Goal: Task Accomplishment & Management: Complete application form

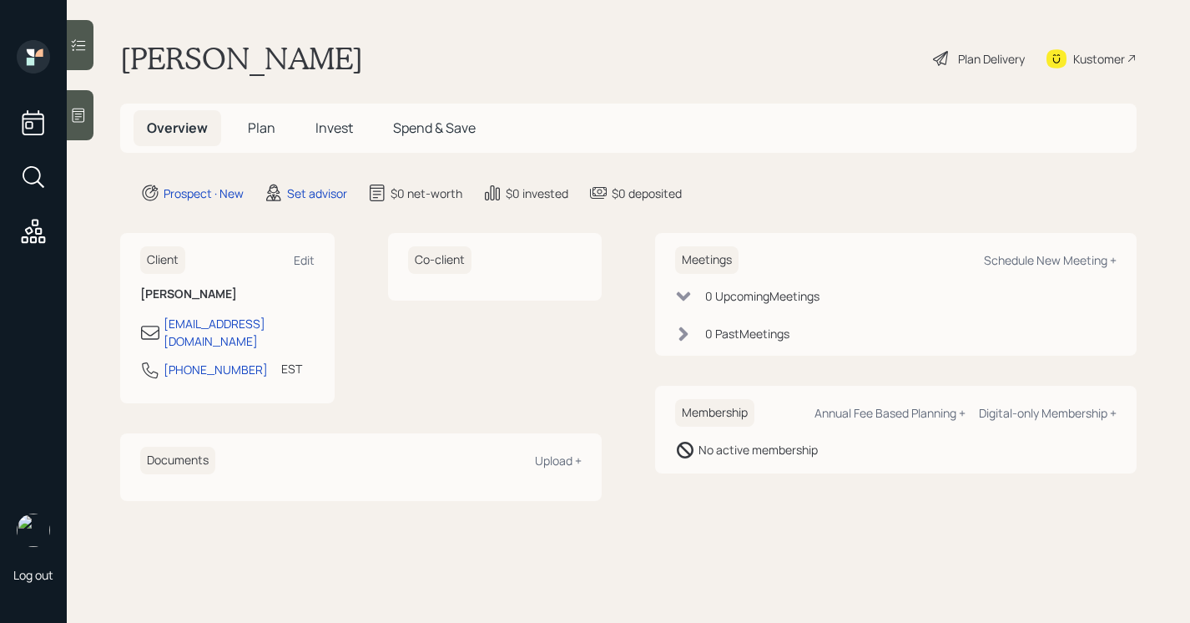
click at [81, 119] on icon at bounding box center [78, 115] width 17 height 17
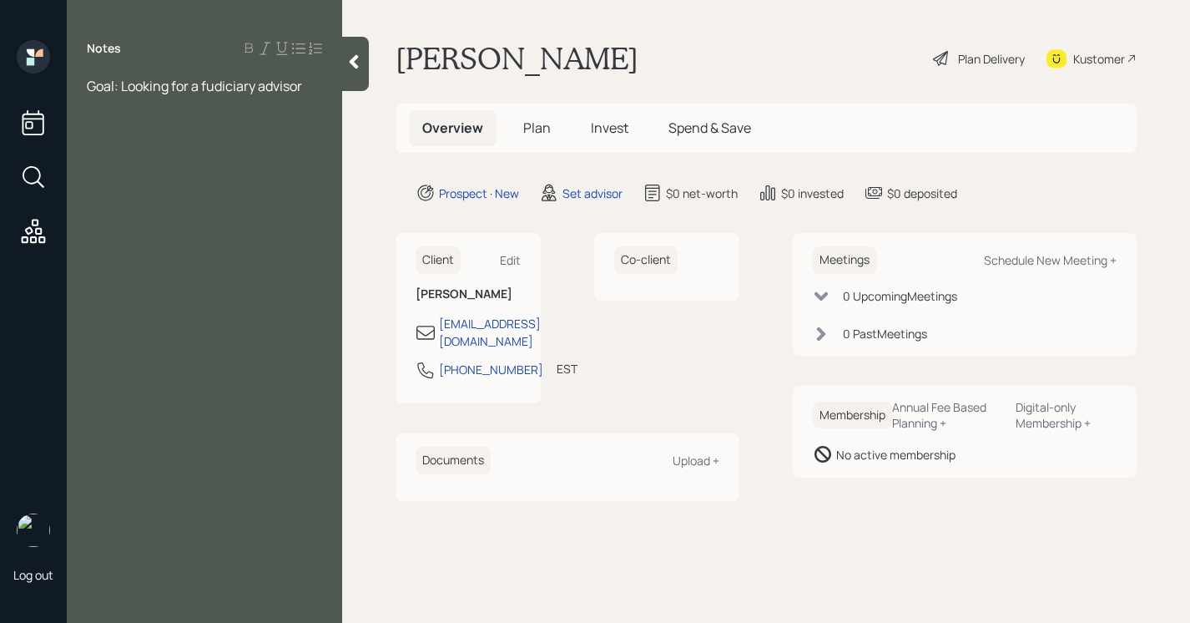
click at [212, 92] on span "Goal: Looking for a fudiciary advisor" at bounding box center [194, 86] width 215 height 18
click at [210, 79] on span "Goal: Looking for a judiciary advisor" at bounding box center [194, 86] width 214 height 18
click at [309, 79] on div "Goal: Looking for a fudiciary advisor" at bounding box center [204, 86] width 235 height 18
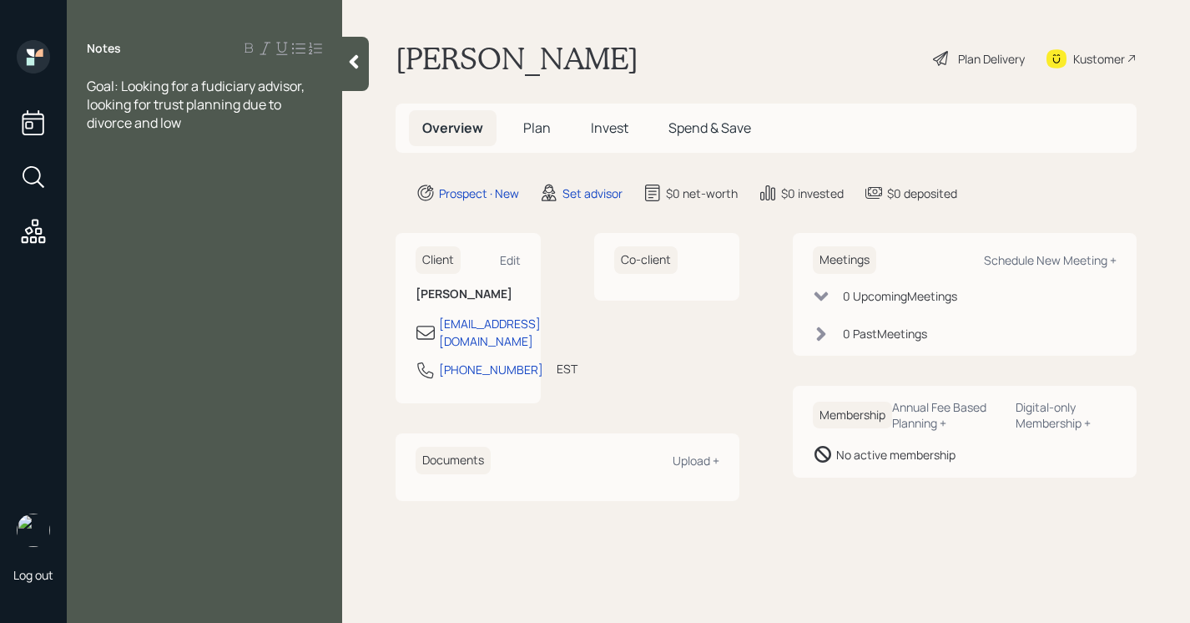
click at [351, 69] on icon at bounding box center [354, 61] width 17 height 17
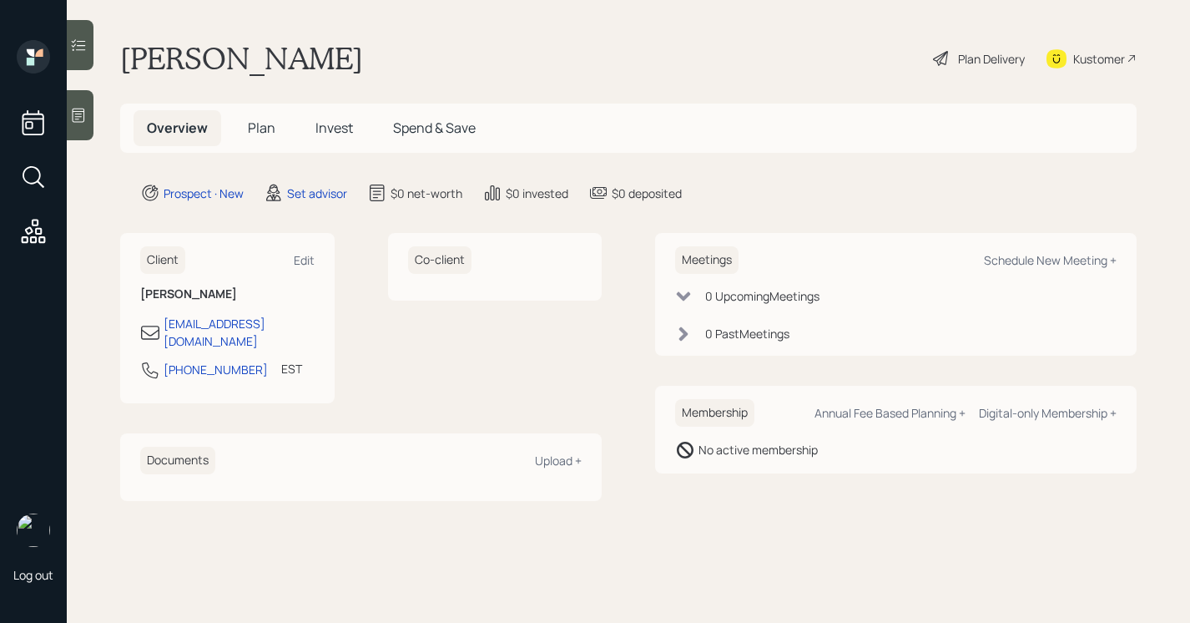
click at [80, 119] on icon at bounding box center [78, 115] width 17 height 17
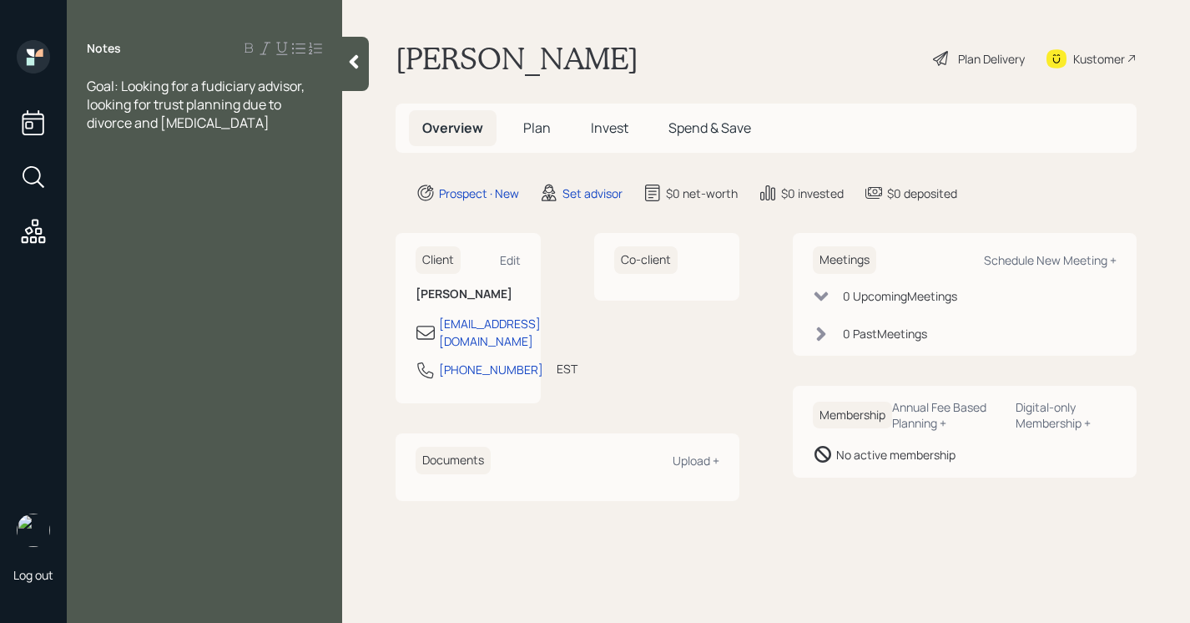
click at [246, 84] on span "Goal: Looking for a fudiciary advisor, looking for trust planning due to divorc…" at bounding box center [197, 104] width 220 height 55
click at [240, 126] on div "Goal: Looking for a fiduciary advisor, looking for trust planning due to divorc…" at bounding box center [204, 104] width 235 height 55
click at [245, 106] on span "Goal: Looking for a fiduciary advisor, looking for trust planning due to divorc…" at bounding box center [197, 104] width 220 height 55
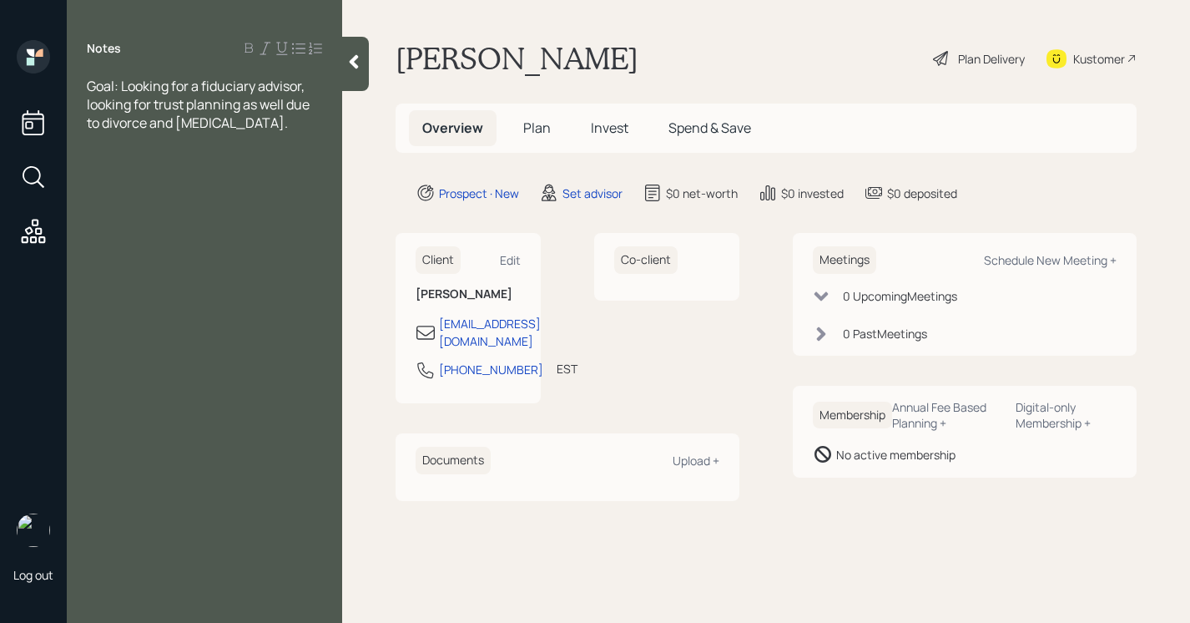
click at [256, 120] on div "Goal: Looking for a fiduciary advisor, looking for trust planning as well due t…" at bounding box center [204, 104] width 235 height 55
click at [278, 144] on div "Goal: Looking for a fiduciary advisor, looking for trust planning as well due t…" at bounding box center [204, 113] width 235 height 73
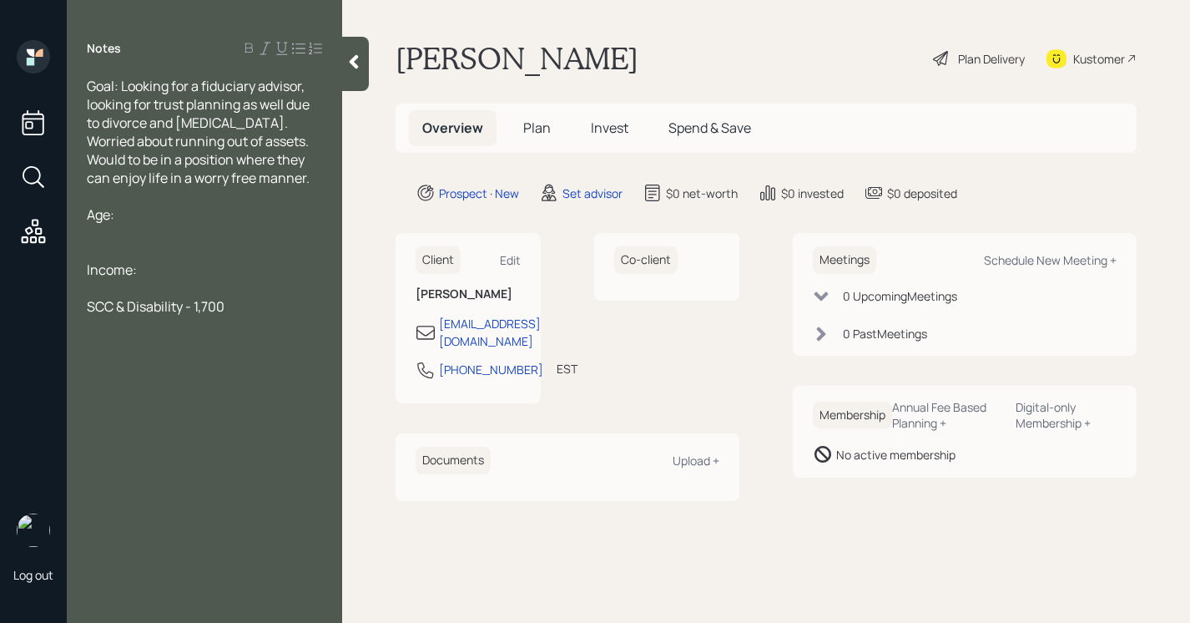
click at [184, 303] on span "SCC & Disability - 1,700" at bounding box center [156, 306] width 138 height 18
click at [151, 215] on div "Age:" at bounding box center [204, 214] width 235 height 18
click at [255, 184] on div "Goal: Looking for a fiduciary advisor, looking for trust planning as well due t…" at bounding box center [204, 132] width 235 height 110
click at [103, 121] on span "Goal: Looking for a fiduciary advisor, looking for trust planning as well due t…" at bounding box center [199, 132] width 225 height 110
click at [186, 126] on span "Goal: Looking for a fiduciary advisor, looking for trust planning as well due t…" at bounding box center [199, 132] width 225 height 110
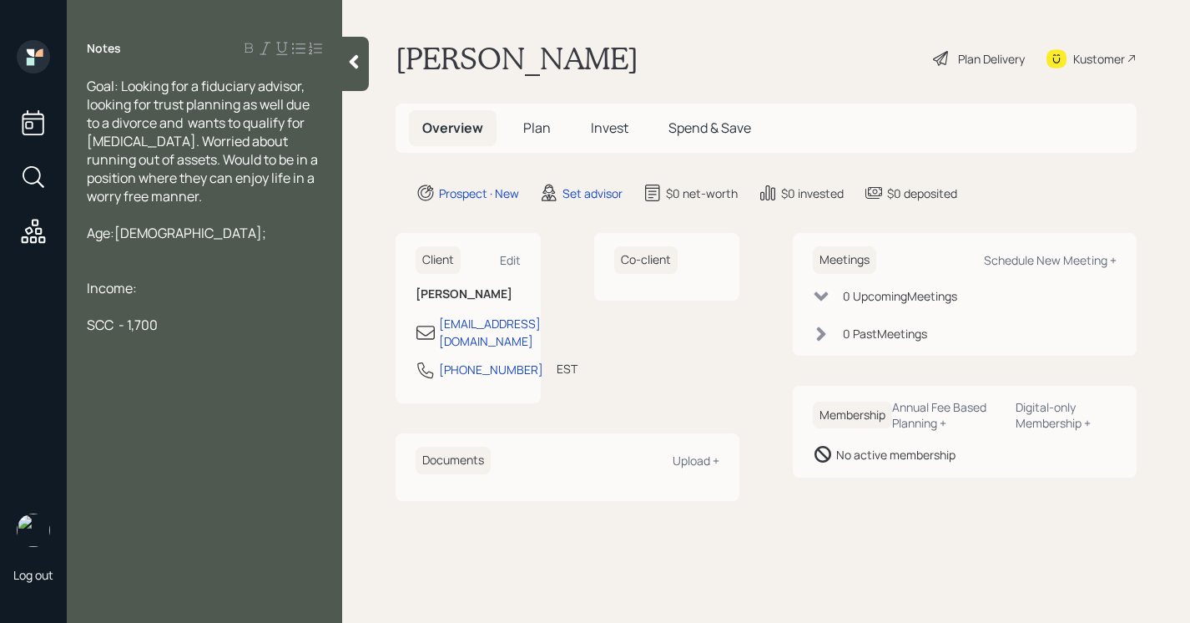
click at [156, 144] on span "Goal: Looking for a fiduciary advisor, looking for trust planning as well due t…" at bounding box center [204, 141] width 234 height 129
click at [242, 198] on div "Goal: Looking for a fiduciary advisor, looking for trust planning as well due t…" at bounding box center [204, 141] width 235 height 129
click at [187, 308] on div at bounding box center [204, 306] width 235 height 18
click at [190, 330] on div "SCC - 1,700" at bounding box center [204, 325] width 235 height 18
click at [157, 234] on div "Age:[DEMOGRAPHIC_DATA];" at bounding box center [204, 233] width 235 height 18
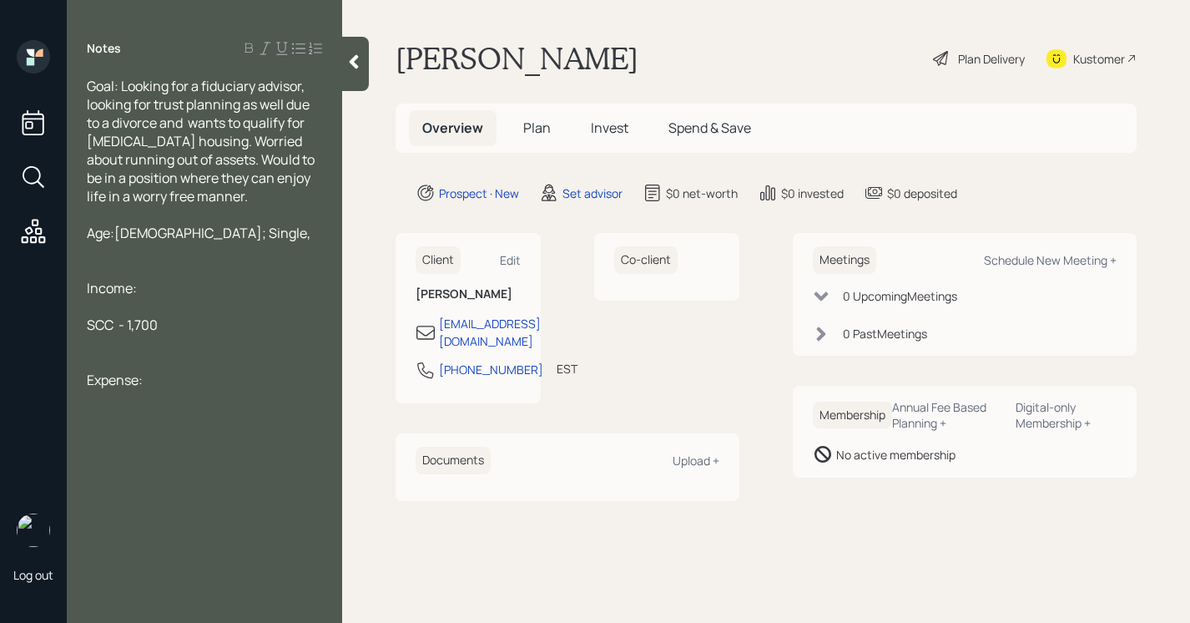
click at [189, 328] on div "SCC - 1,700" at bounding box center [204, 325] width 235 height 18
click at [189, 235] on div "Age:[DEMOGRAPHIC_DATA]; Single," at bounding box center [204, 233] width 235 height 18
click at [141, 297] on div "Income:" at bounding box center [204, 306] width 235 height 18
click at [190, 316] on div at bounding box center [204, 325] width 235 height 18
click at [190, 334] on div "SCC - 1,700" at bounding box center [204, 343] width 235 height 18
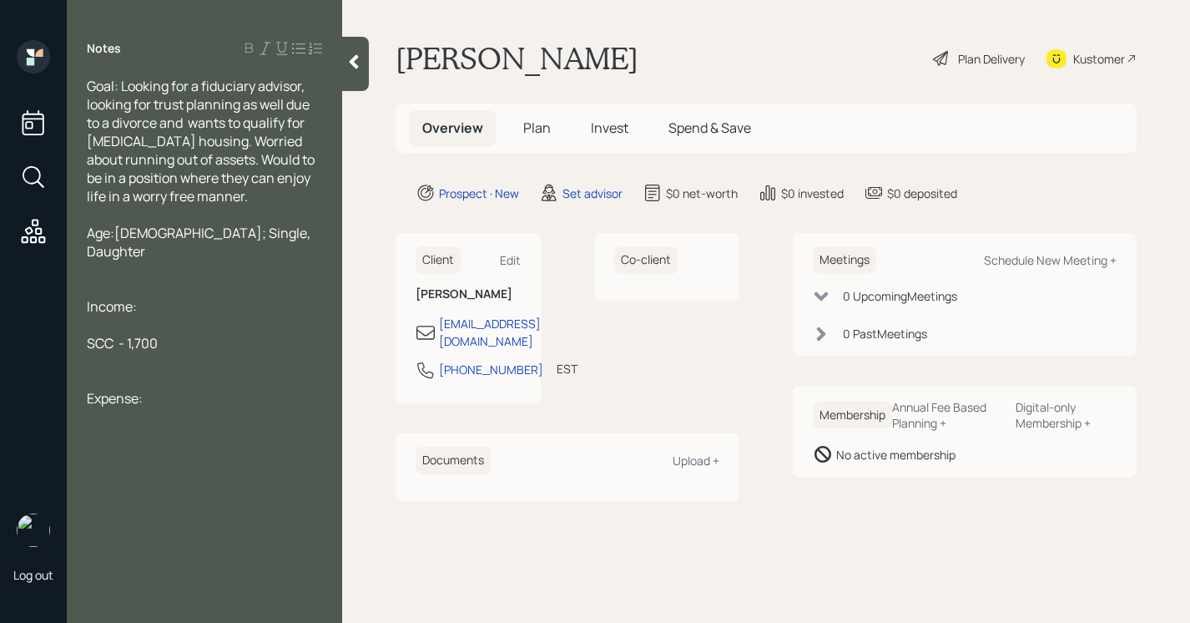
click at [190, 334] on div "SCC - 1,700" at bounding box center [204, 343] width 235 height 18
click at [187, 334] on div "SCC - 1,700" at bounding box center [204, 343] width 235 height 18
click at [161, 389] on div "Expense:" at bounding box center [204, 398] width 235 height 18
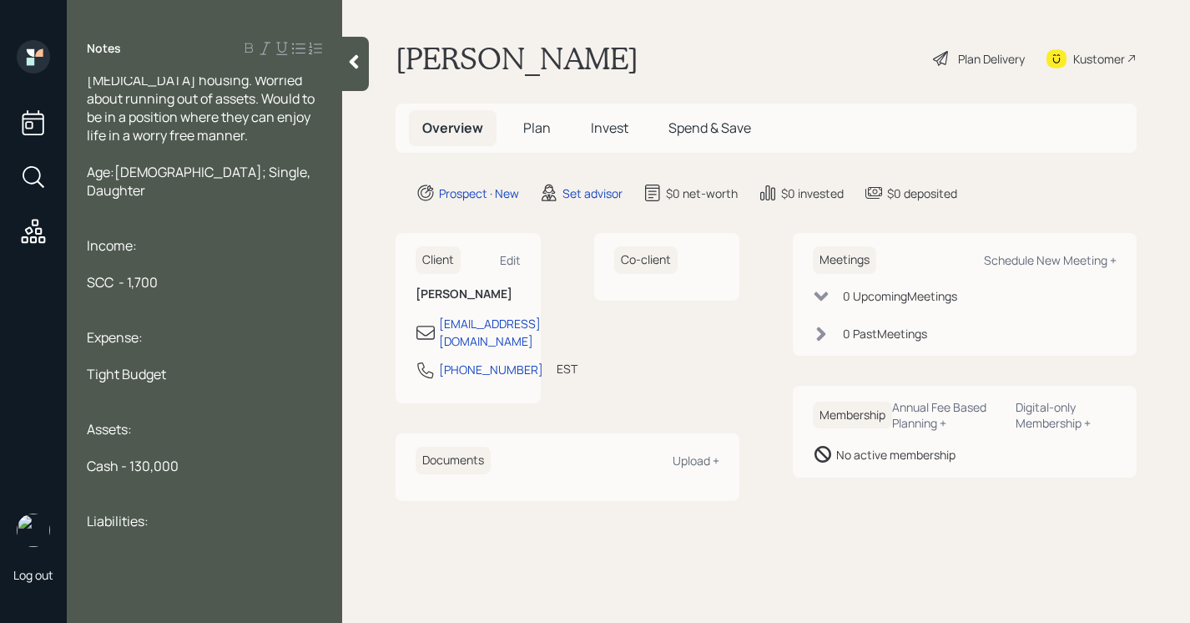
click at [186, 457] on div "Cash - 130,000" at bounding box center [204, 466] width 235 height 18
click at [206, 548] on div "Liabilities:" at bounding box center [204, 557] width 235 height 18
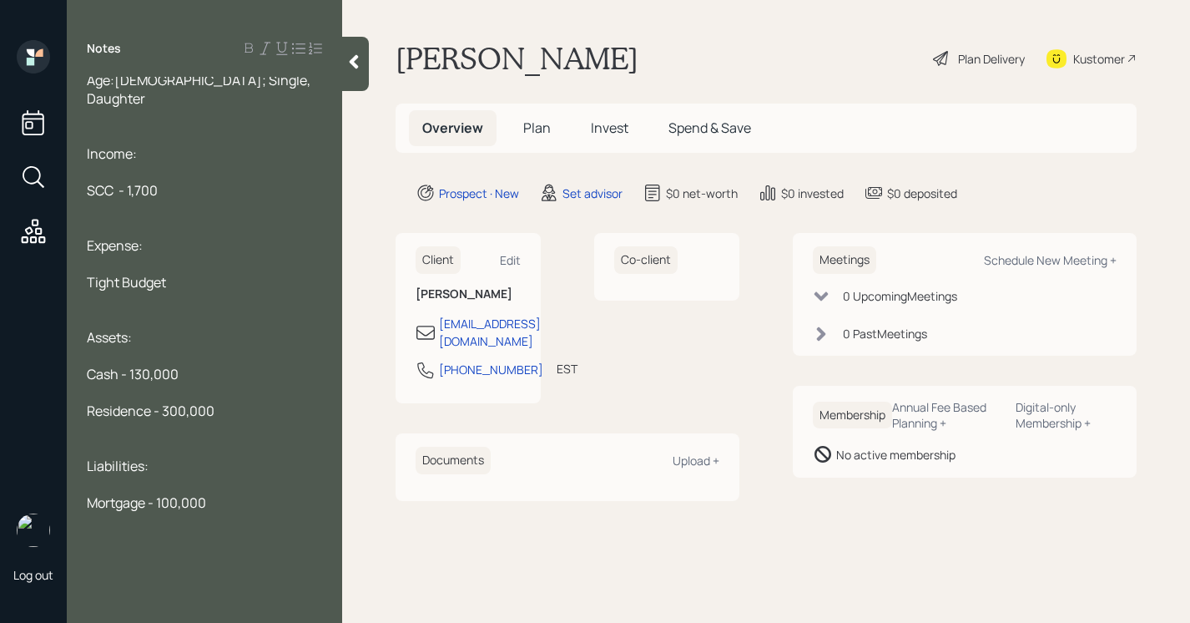
scroll to position [0, 0]
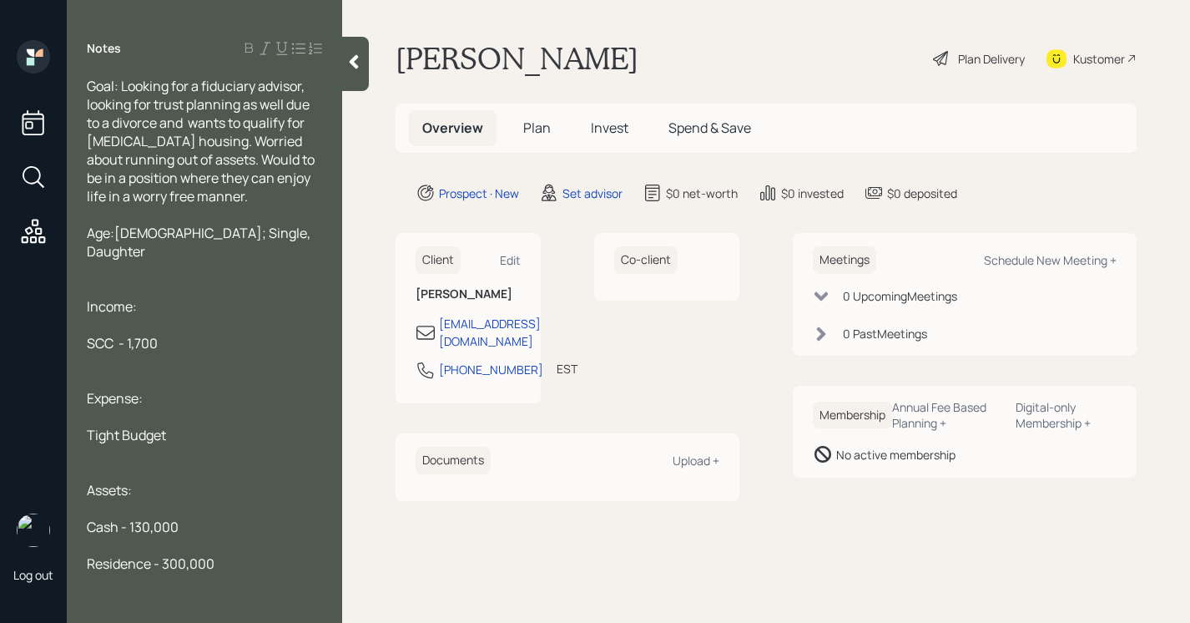
click at [250, 205] on div at bounding box center [204, 214] width 235 height 18
click at [245, 193] on div "Goal: Looking for a fiduciary advisor, looking for trust planning as well due t…" at bounding box center [204, 141] width 235 height 129
click at [210, 142] on span "Goal: Looking for a fiduciary advisor, looking for trust planning as well due t…" at bounding box center [202, 141] width 230 height 129
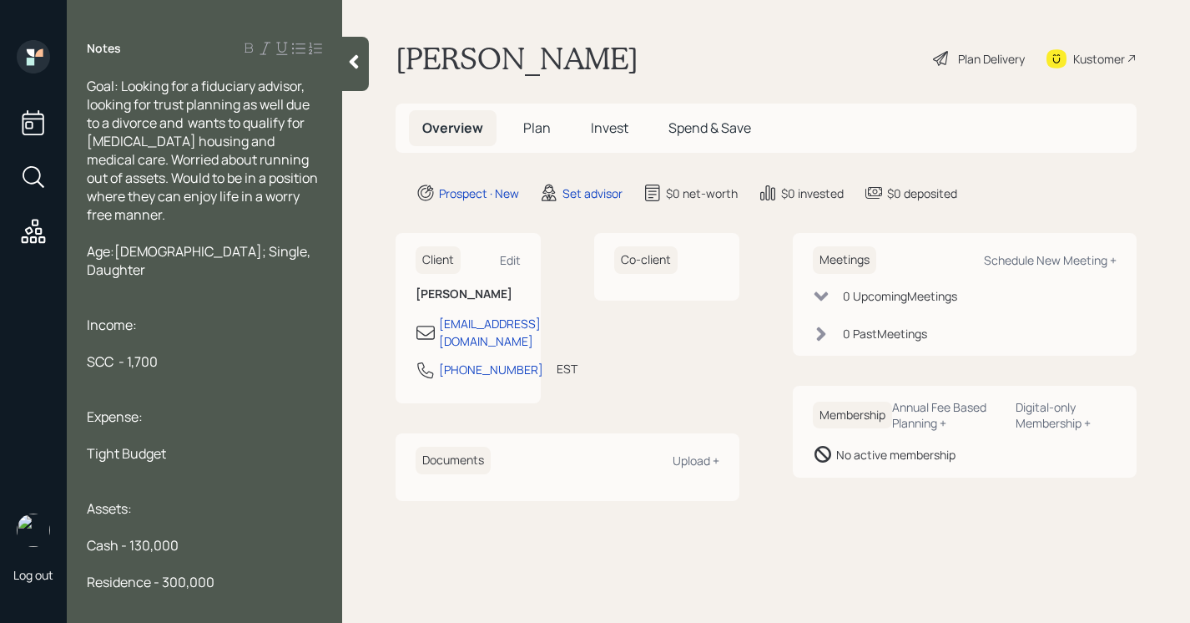
click at [339, 142] on div "Goal: Looking for a fiduciary advisor, looking for trust planning as well due t…" at bounding box center [204, 340] width 275 height 526
click at [88, 162] on span "Goal: Looking for a fiduciary advisor, looking for trust planning as well due t…" at bounding box center [204, 150] width 234 height 147
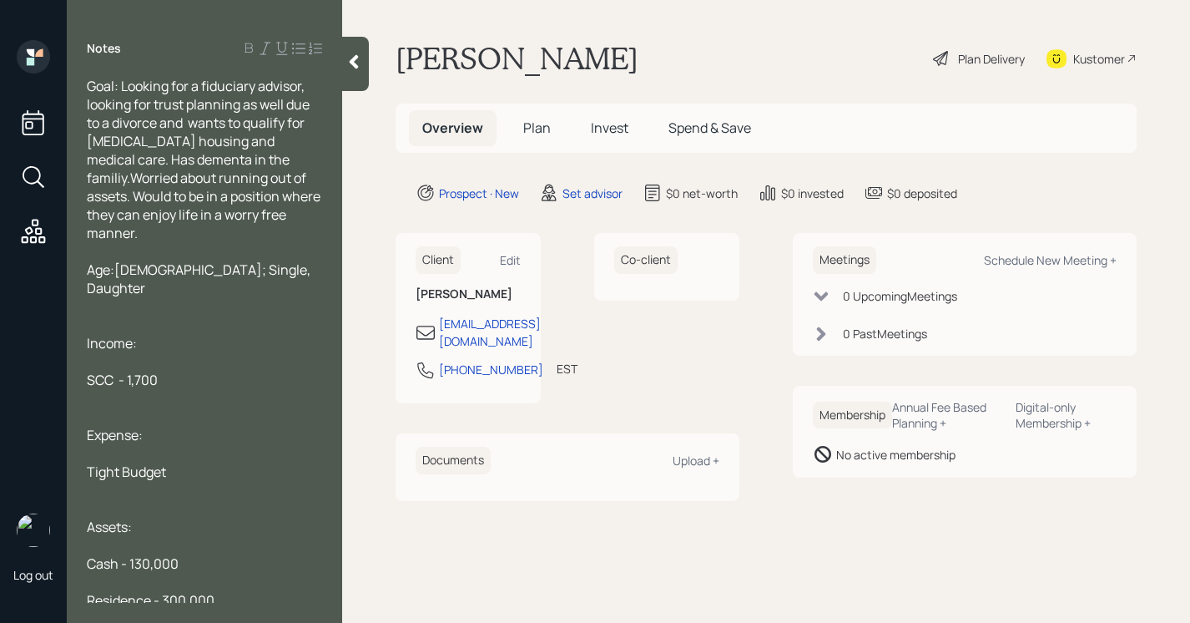
click at [109, 158] on span "Goal: Looking for a fiduciary advisor, looking for trust planning as well due t…" at bounding box center [205, 159] width 236 height 165
click at [148, 153] on span "Goal: Looking for a fiduciary advisor, looking for trust planning as well due t…" at bounding box center [205, 159] width 236 height 165
click at [129, 157] on span "Goal: Looking for a fiduciary advisor, looking for trust planning as well due t…" at bounding box center [205, 159] width 236 height 165
click at [122, 159] on span "Goal: Looking for a fiduciary advisor, looking for trust planning as well due t…" at bounding box center [205, 159] width 236 height 165
click at [306, 142] on span "Goal: Looking for a fiduciary advisor, looking for trust planning as well due t…" at bounding box center [204, 159] width 234 height 165
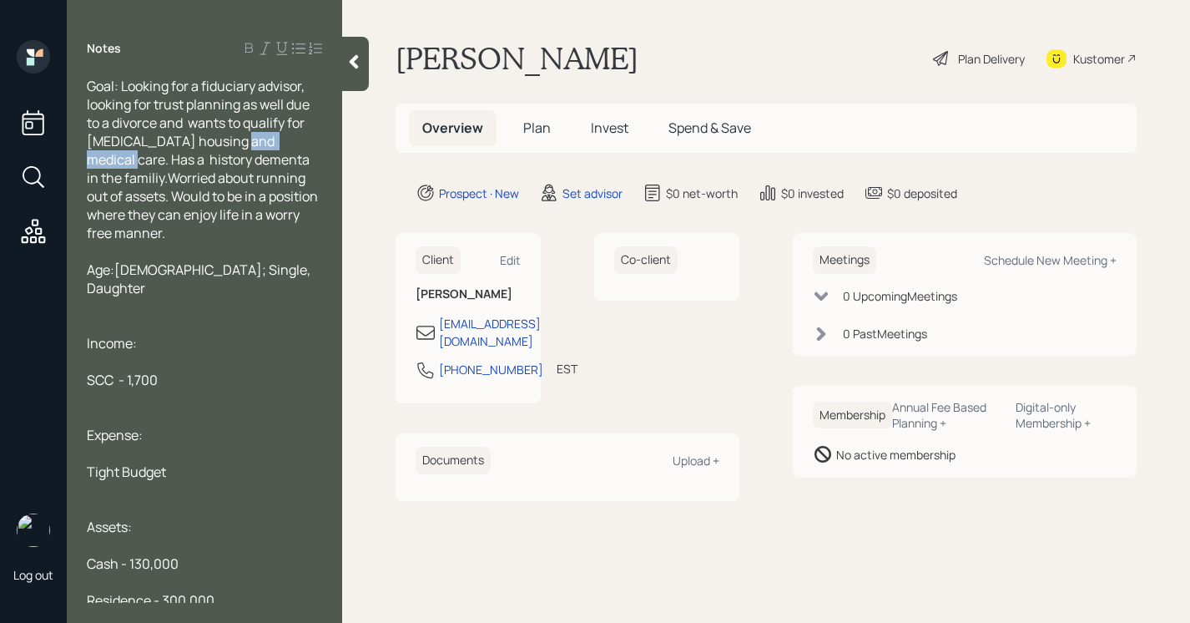
drag, startPoint x: 312, startPoint y: 143, endPoint x: 235, endPoint y: 139, distance: 76.9
click at [235, 139] on span "Goal: Looking for a fiduciary advisor, looking for trust planning as well due t…" at bounding box center [204, 159] width 234 height 165
click at [252, 163] on span "Goal: Looking for a fiduciary advisor, looking for trust planning as well due t…" at bounding box center [202, 159] width 230 height 165
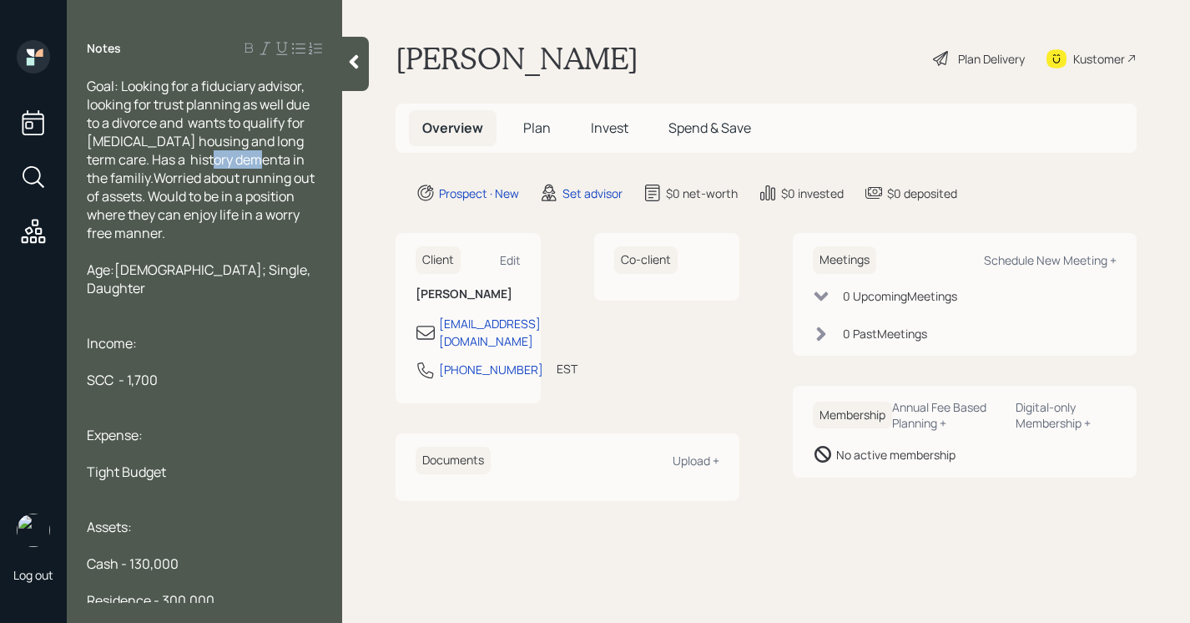
click at [232, 164] on span "Goal: Looking for a fiduciary advisor, looking for trust planning as well due t…" at bounding box center [202, 159] width 230 height 165
click at [236, 158] on span "Goal: Looking for a fiduciary advisor, looking for trust planning as well due t…" at bounding box center [202, 159] width 230 height 165
click at [220, 165] on span "Goal: Looking for a fiduciary advisor, looking for trust planning as well due t…" at bounding box center [202, 159] width 230 height 165
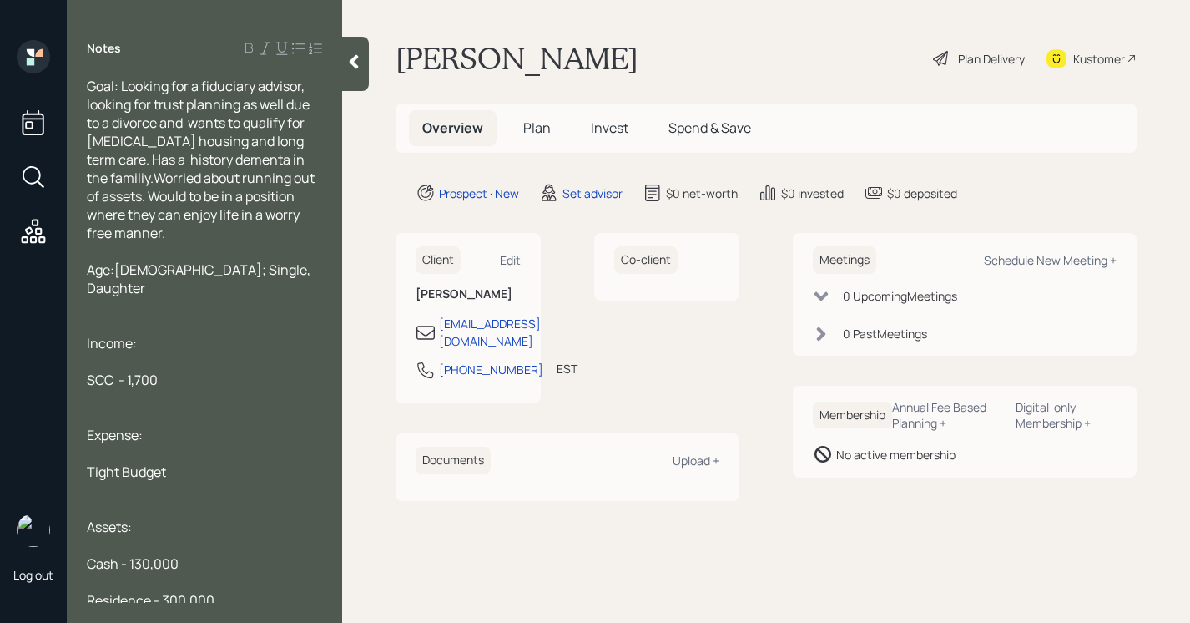
click at [130, 178] on span "Goal: Looking for a fiduciary advisor, looking for trust planning as well due t…" at bounding box center [202, 159] width 230 height 165
click at [250, 161] on span "Goal: Looking for a fiduciary advisor, looking for trust planning as well due t…" at bounding box center [203, 159] width 233 height 165
click at [99, 176] on span "Goal: Looking for a fiduciary advisor, looking for trust planning as well due t…" at bounding box center [203, 159] width 233 height 165
click at [120, 177] on span "Goal: Looking for a fiduciary advisor, looking for trust planning as well due t…" at bounding box center [203, 159] width 233 height 165
click at [121, 177] on span "Goal: Looking for a fiduciary advisor, looking for trust planning as well due t…" at bounding box center [203, 159] width 233 height 165
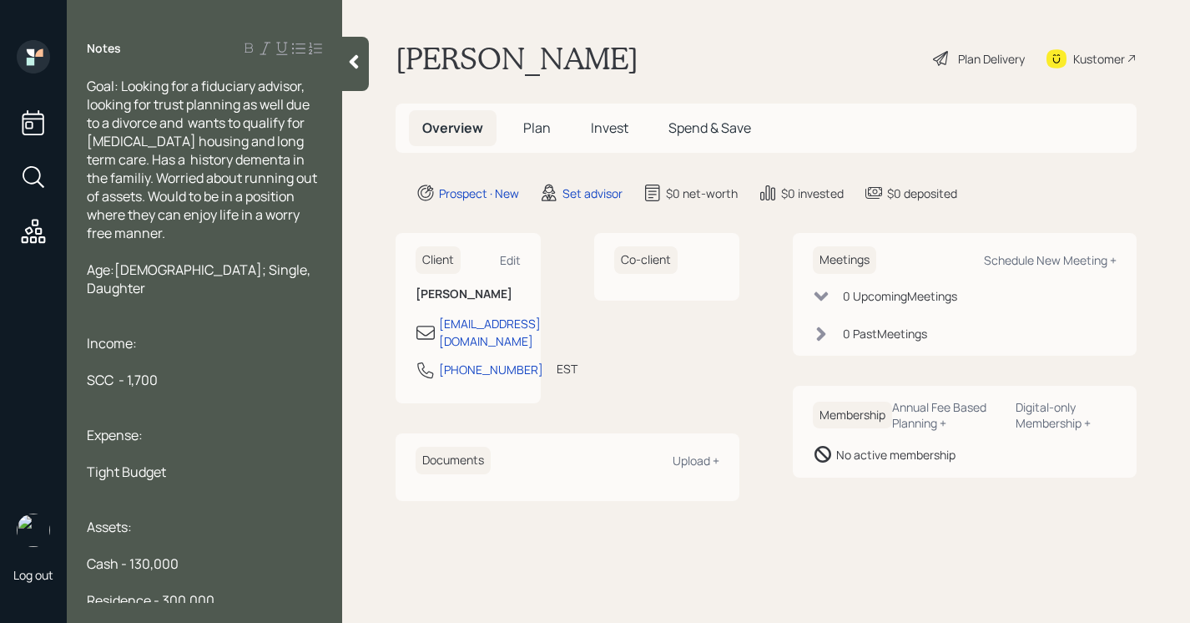
click at [123, 179] on span "Goal: Looking for a fiduciary advisor, looking for trust planning as well due t…" at bounding box center [203, 159] width 233 height 165
click at [122, 175] on span "Goal: Looking for a fiduciary advisor, looking for trust planning as well due t…" at bounding box center [203, 159] width 233 height 165
click at [348, 56] on icon at bounding box center [354, 61] width 17 height 17
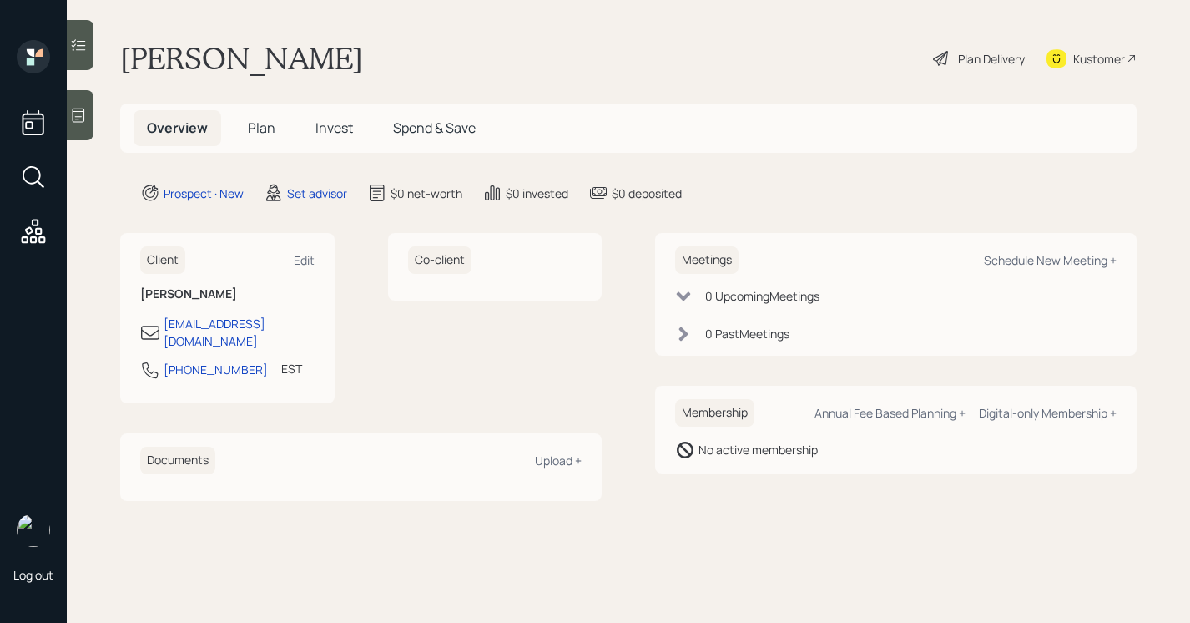
click at [82, 118] on icon at bounding box center [78, 115] width 17 height 17
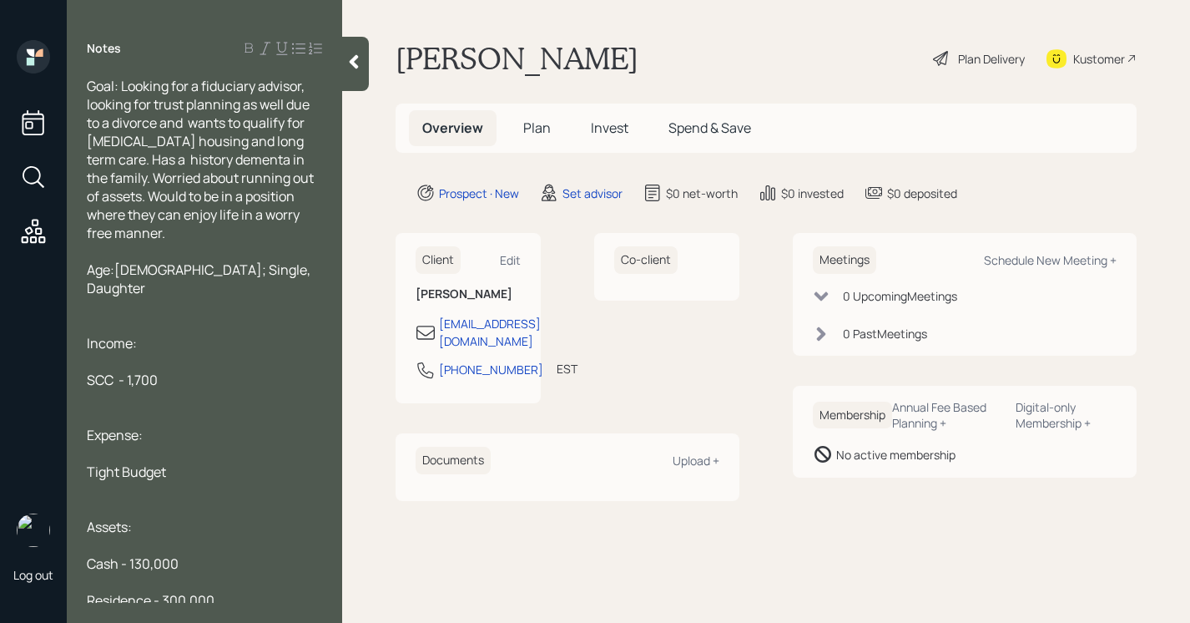
click at [243, 149] on span "Goal: Looking for a fiduciary advisor, looking for trust planning as well due t…" at bounding box center [202, 159] width 230 height 165
click at [250, 161] on span "Goal: Looking for a fiduciary advisor, looking for trust planning as well due t…" at bounding box center [202, 159] width 230 height 165
click at [240, 160] on span "Goal: Looking for a fiduciary advisor, looking for trust planning as well due t…" at bounding box center [205, 159] width 236 height 165
click at [272, 209] on span "Goal: Looking for a fiduciary advisor, looking for trust planning as well due t…" at bounding box center [202, 159] width 230 height 165
click at [269, 252] on div at bounding box center [204, 251] width 235 height 18
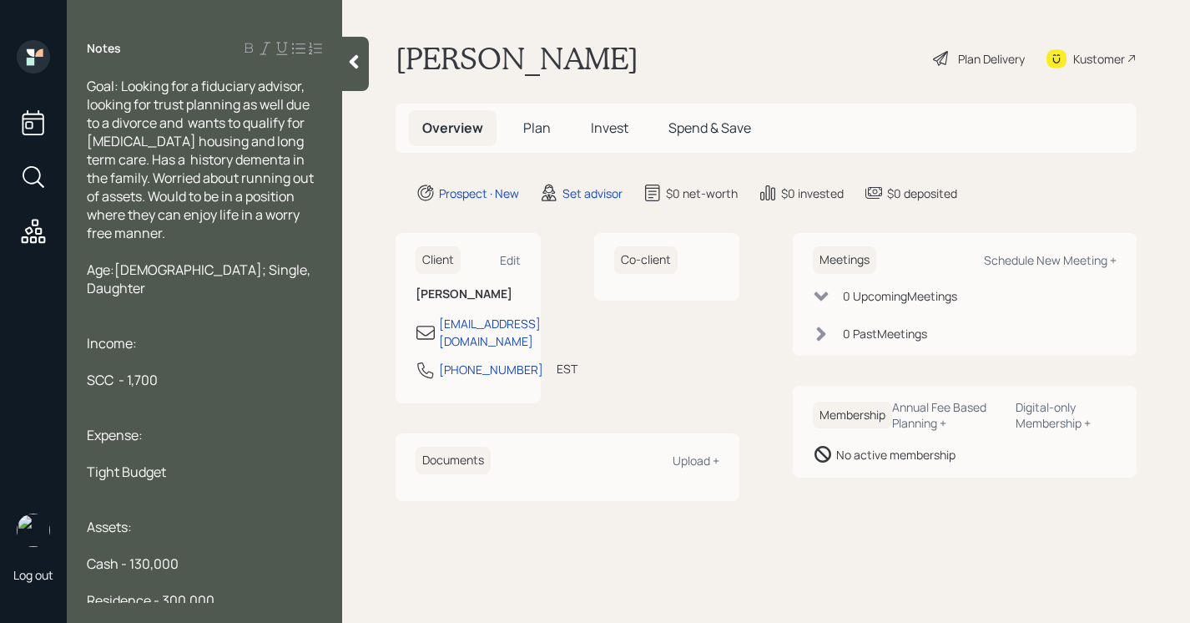
click at [264, 275] on div "Age:[DEMOGRAPHIC_DATA]; Single, Daughter" at bounding box center [204, 278] width 235 height 37
click at [356, 45] on div at bounding box center [355, 64] width 27 height 54
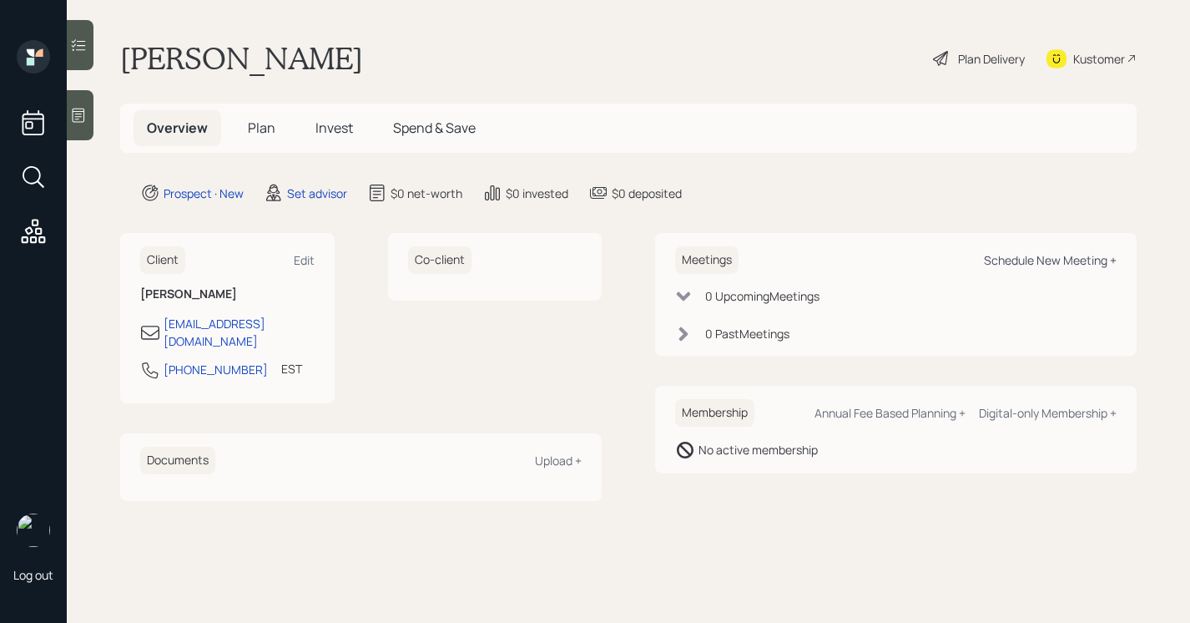
click at [999, 255] on div "Schedule New Meeting +" at bounding box center [1050, 260] width 133 height 16
select select "round-[PERSON_NAME]"
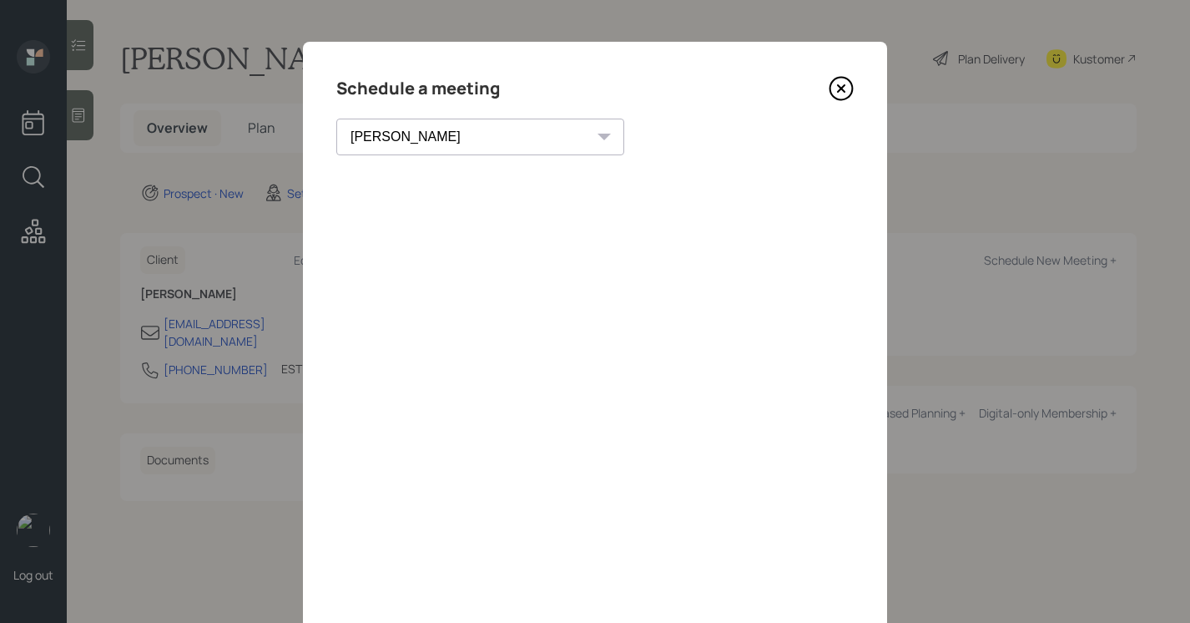
click at [849, 85] on icon at bounding box center [841, 88] width 25 height 25
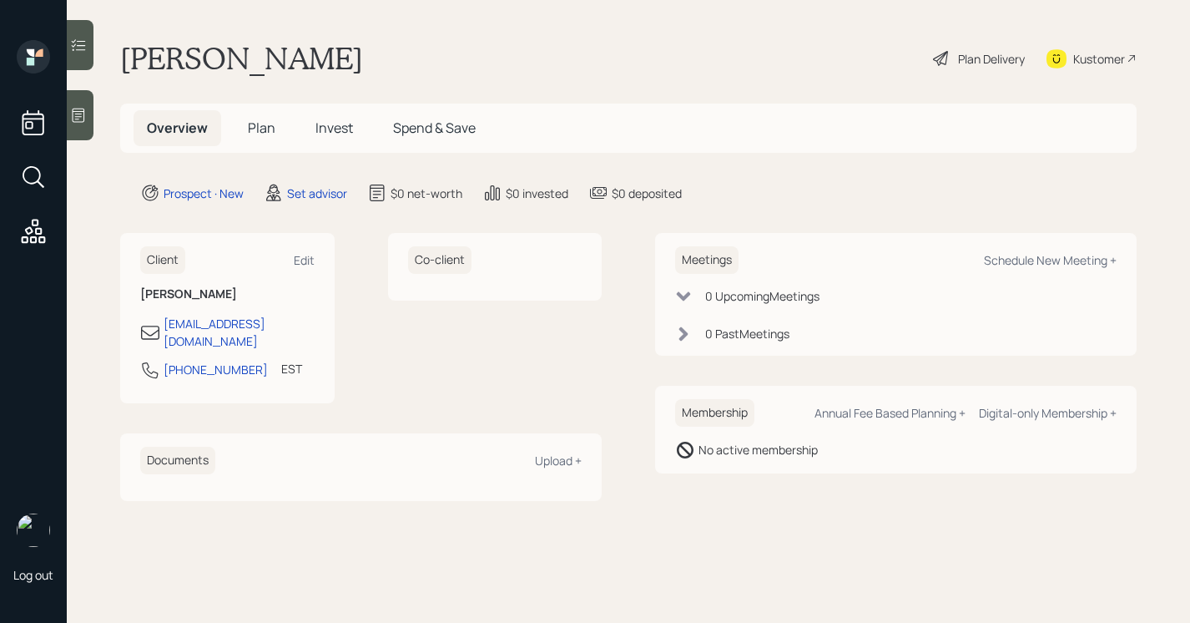
click at [1099, 60] on div "Kustomer" at bounding box center [1100, 59] width 52 height 18
